Goal: Obtain resource: Download file/media

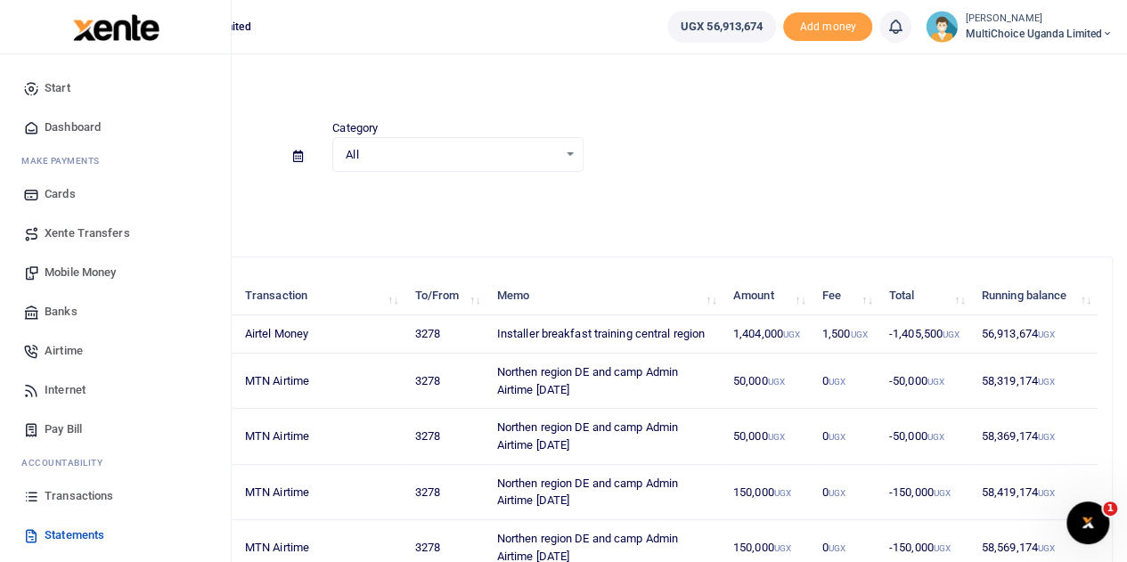
click at [96, 496] on span "Transactions" at bounding box center [79, 497] width 69 height 18
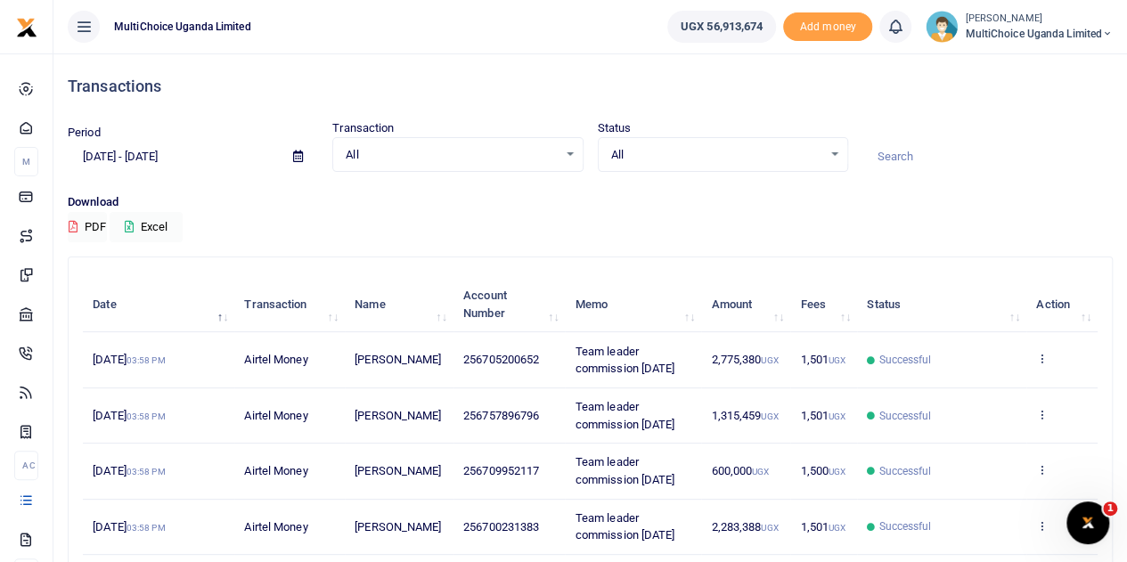
click at [838, 152] on div "All Select an option..." at bounding box center [723, 155] width 249 height 20
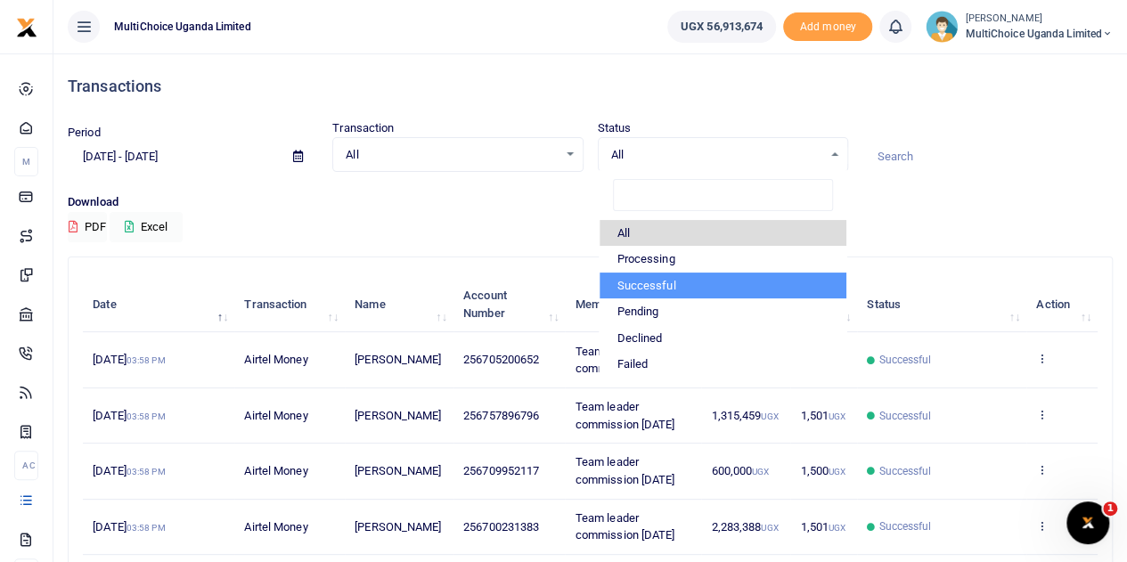
click at [656, 283] on li "Successful" at bounding box center [723, 286] width 247 height 27
select select "COMMITTED"
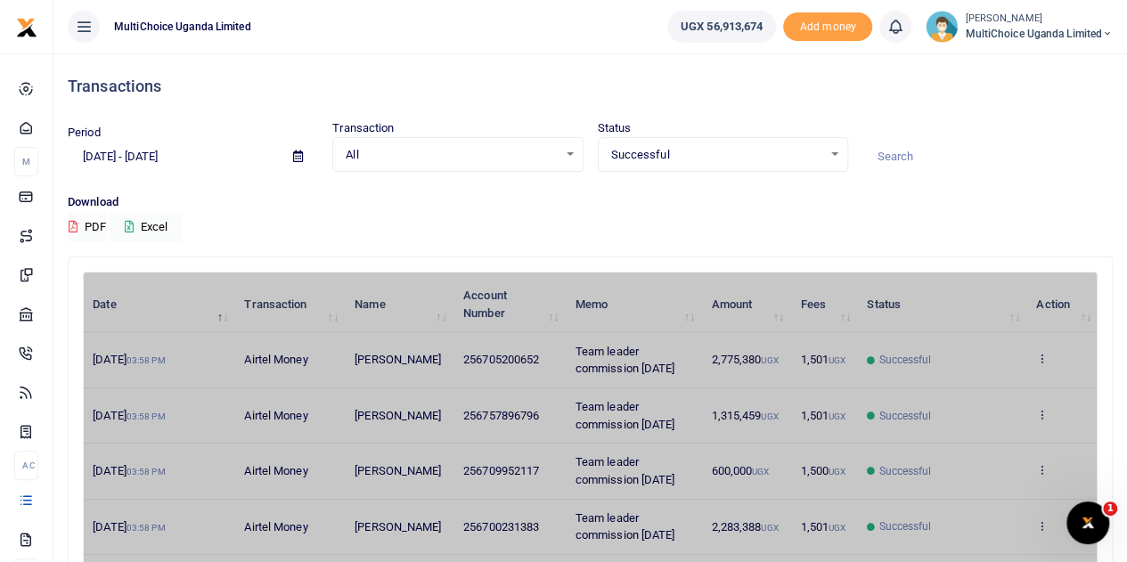
click at [300, 154] on icon at bounding box center [298, 157] width 10 height 12
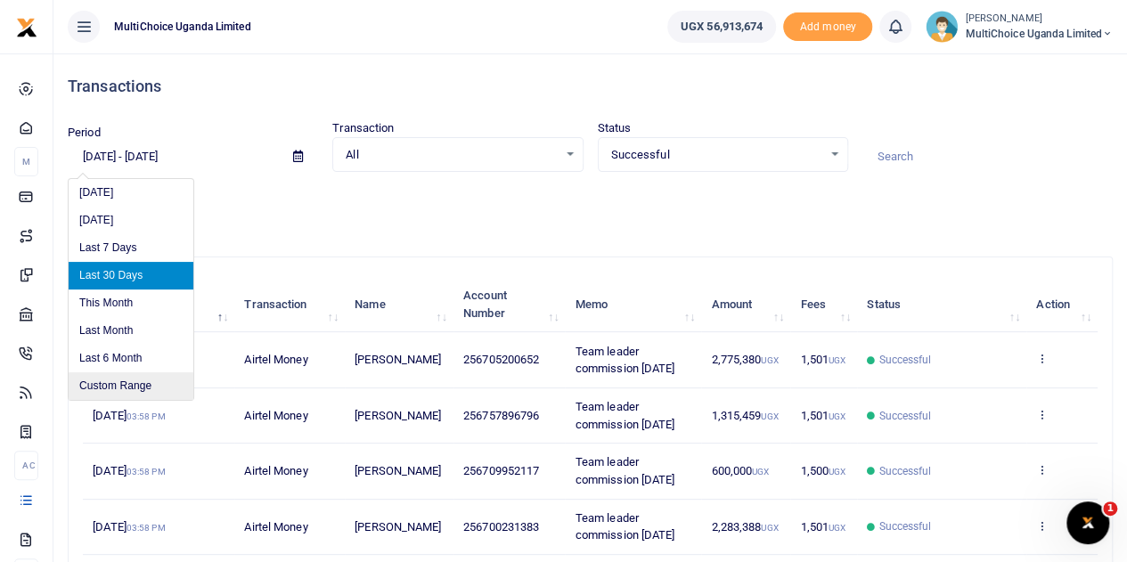
click at [135, 381] on li "Custom Range" at bounding box center [131, 387] width 125 height 28
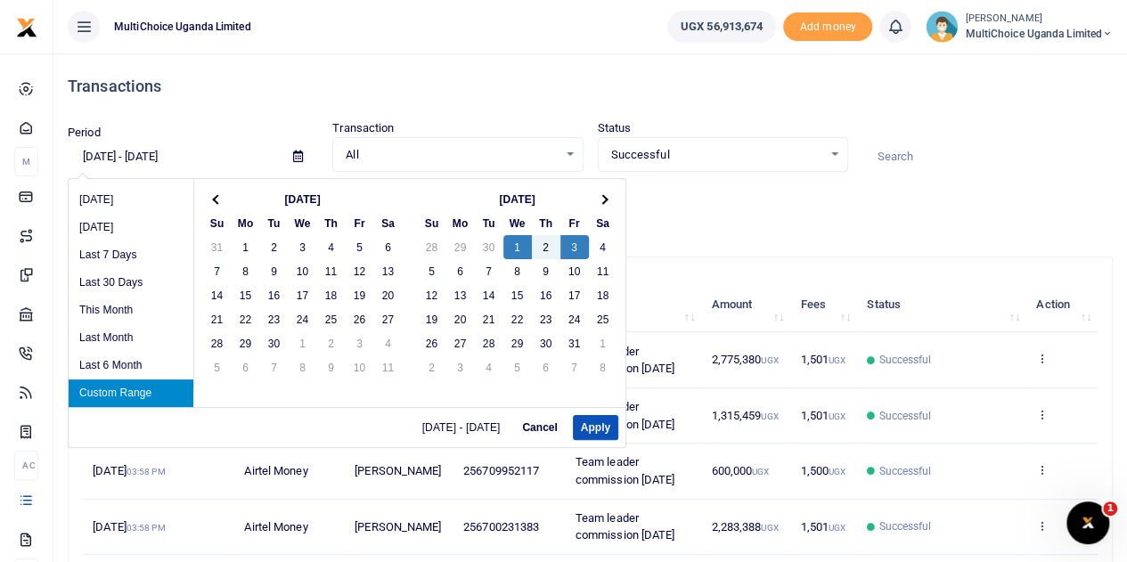
type input "10/01/2025 - 10/03/2025"
click at [731, 217] on div "Download PDF Excel" at bounding box center [590, 217] width 1045 height 49
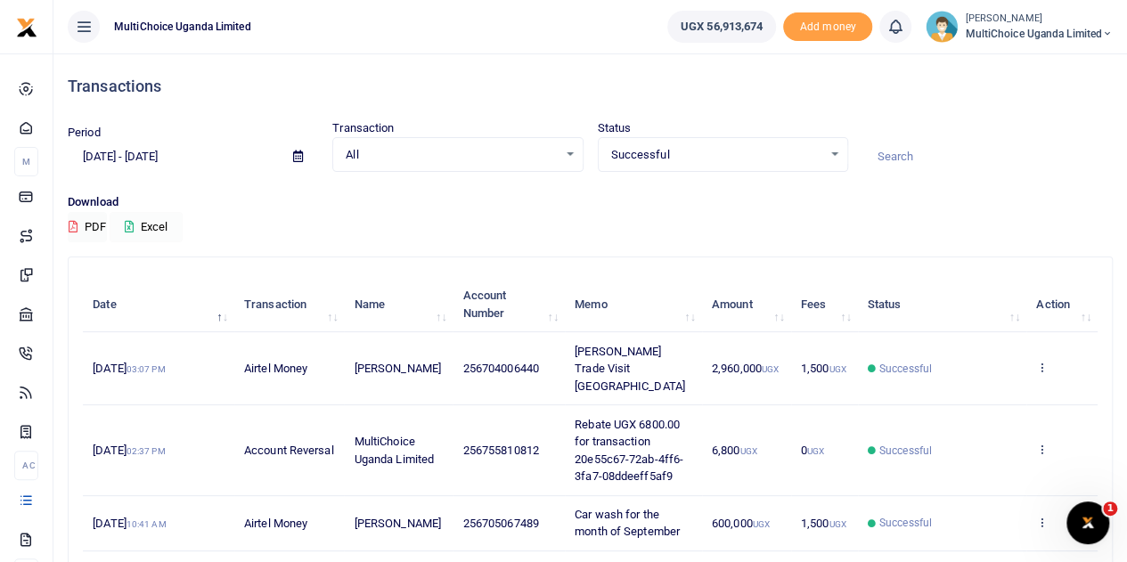
click at [137, 221] on button "Excel" at bounding box center [146, 227] width 73 height 30
click at [140, 227] on button "Excel" at bounding box center [146, 227] width 73 height 30
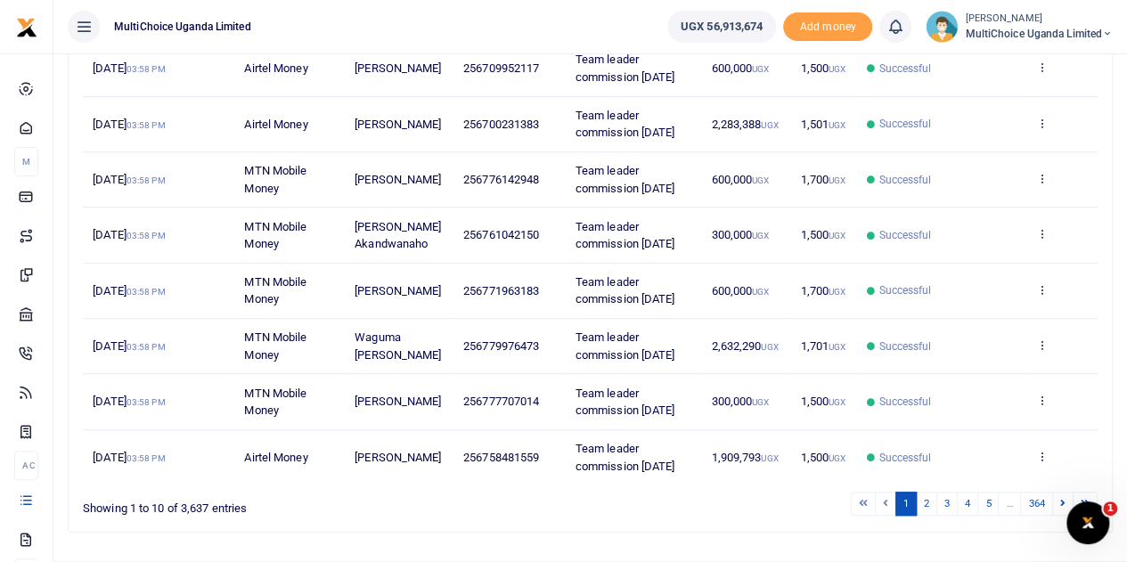
scroll to position [443, 0]
